Goal: Book appointment/travel/reservation

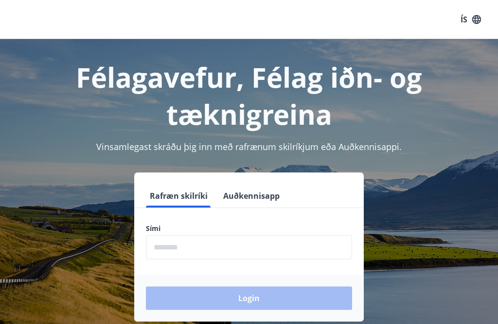
click at [227, 255] on input "phone" at bounding box center [249, 247] width 206 height 24
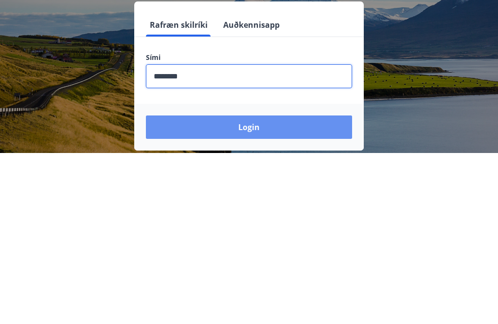
type input "********"
click at [265, 286] on button "Login" at bounding box center [249, 297] width 206 height 23
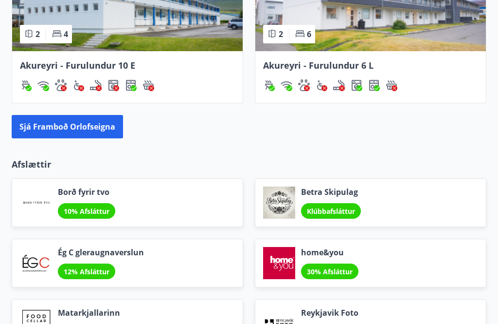
scroll to position [1090, 0]
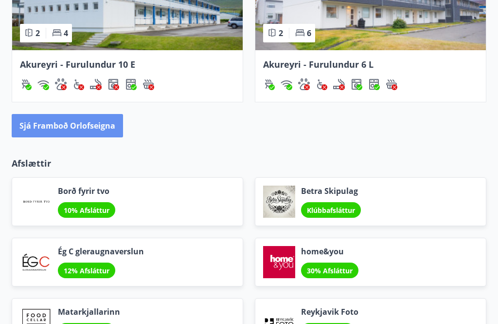
click at [94, 131] on button "Sjá framboð orlofseigna" at bounding box center [67, 125] width 111 height 23
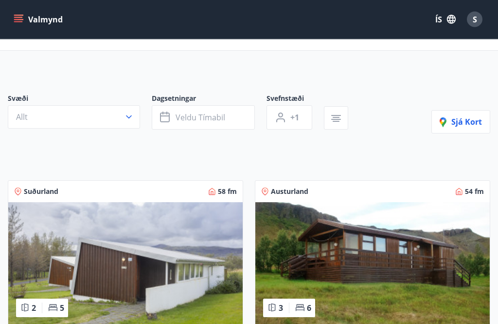
scroll to position [36, 0]
click at [295, 120] on span "+1" at bounding box center [294, 117] width 9 height 11
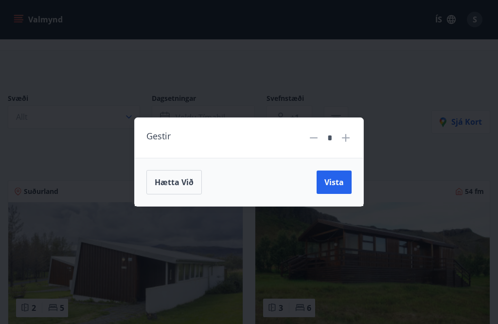
click at [348, 140] on icon at bounding box center [346, 138] width 12 height 12
type input "*"
click at [332, 193] on button "Vista" at bounding box center [334, 181] width 35 height 23
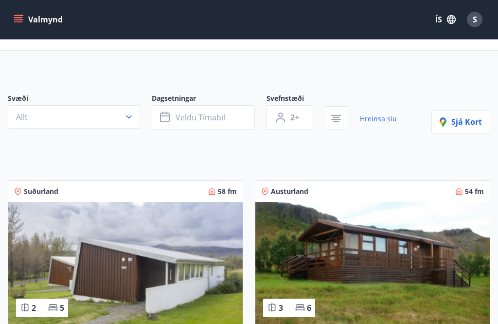
click at [137, 115] on button "Allt" at bounding box center [74, 116] width 132 height 23
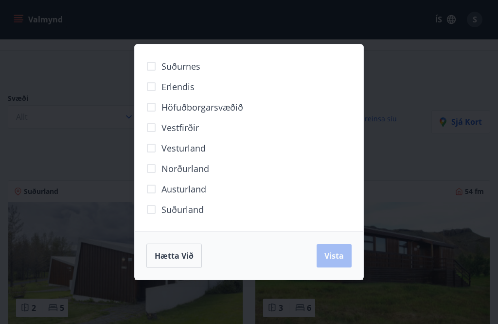
click at [224, 116] on label "Höfuðborgarsvæðið" at bounding box center [192, 107] width 102 height 20
click at [191, 68] on span "Suðurnes" at bounding box center [181, 66] width 39 height 13
click at [340, 261] on button "Vista" at bounding box center [334, 255] width 35 height 23
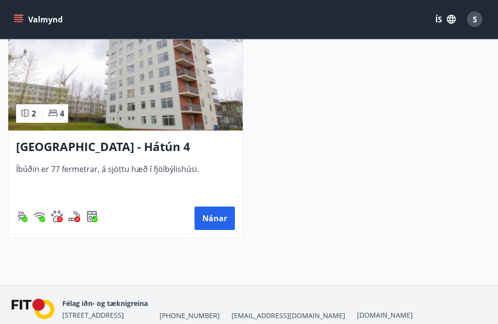
scroll to position [253, 0]
click at [218, 225] on button "Nánar" at bounding box center [215, 217] width 40 height 23
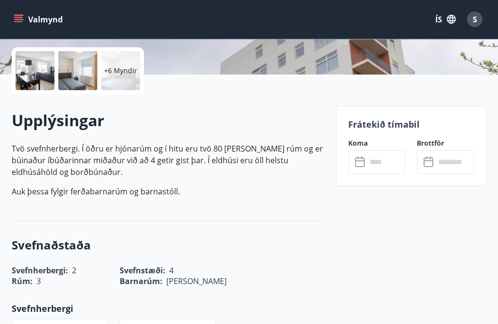
click at [393, 163] on input "text" at bounding box center [386, 162] width 39 height 24
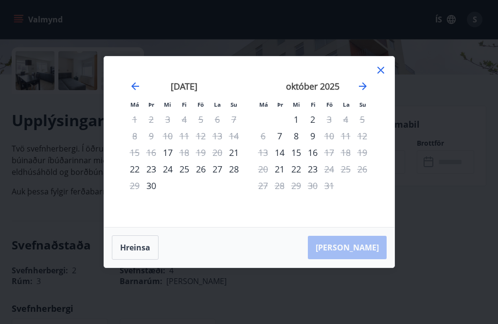
click at [380, 76] on icon at bounding box center [381, 70] width 12 height 12
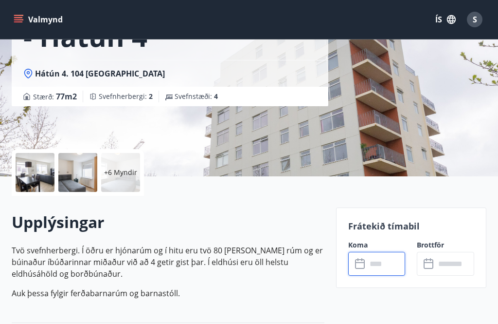
scroll to position [115, 0]
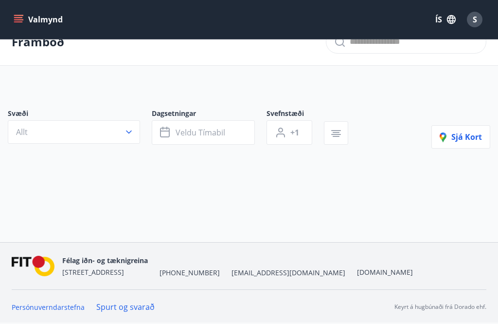
type input "*"
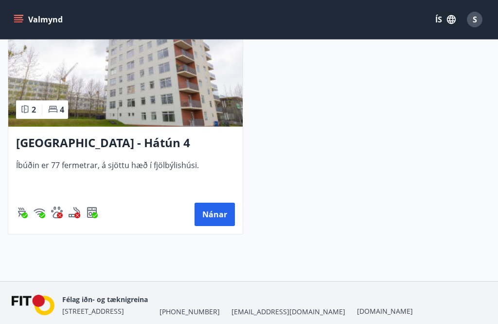
scroll to position [265, 0]
